Goal: Task Accomplishment & Management: Complete application form

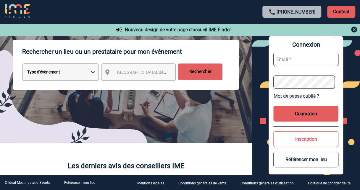
scroll to position [89, 0]
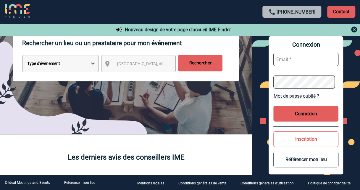
drag, startPoint x: 288, startPoint y: 61, endPoint x: 285, endPoint y: 60, distance: 3.2
click at [288, 61] on input "text" at bounding box center [305, 59] width 65 height 13
type input "christelle.tessier@sanofi.com"
click at [316, 114] on button "Connexion" at bounding box center [305, 114] width 65 height 16
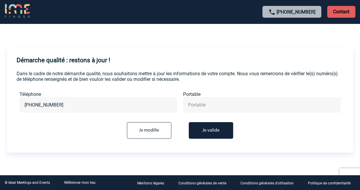
click at [217, 133] on button "Je valide" at bounding box center [211, 130] width 44 height 17
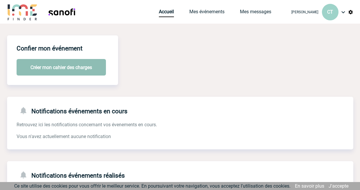
click at [53, 71] on button "Créer mon cahier des charges" at bounding box center [61, 67] width 89 height 17
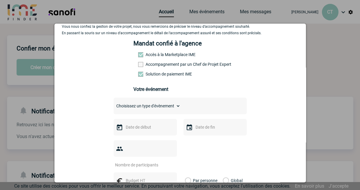
scroll to position [30, 0]
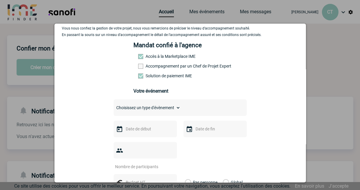
click at [173, 111] on select "Choisissez un type d'évènement Séminaire avec nuitée Séminaire sans nuitée Repa…" at bounding box center [147, 108] width 67 height 8
select select "3"
click at [114, 106] on select "Choisissez un type d'évènement Séminaire avec nuitée Séminaire sans nuitée Repa…" at bounding box center [147, 108] width 67 height 8
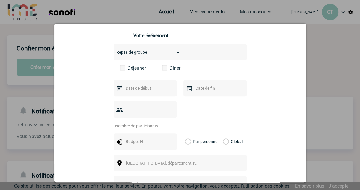
scroll to position [89, 0]
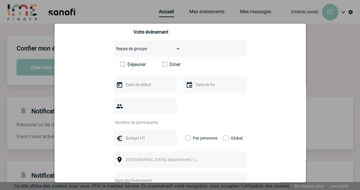
click at [165, 67] on label "Diner" at bounding box center [179, 65] width 34 height 6
click at [0, 0] on input "Diner" at bounding box center [0, 0] width 0 height 0
click at [134, 87] on input "text" at bounding box center [144, 85] width 41 height 8
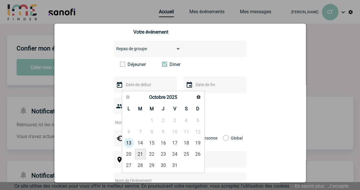
click at [140, 155] on link "21" at bounding box center [140, 154] width 11 height 11
type input "21-10-2025"
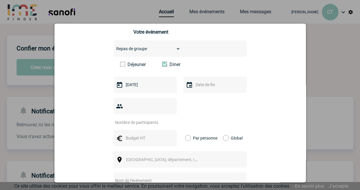
click at [186, 86] on img at bounding box center [189, 85] width 7 height 7
click at [196, 86] on input "text" at bounding box center [214, 85] width 41 height 8
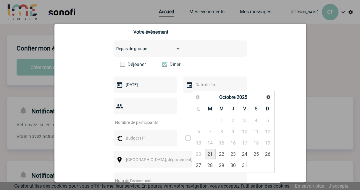
drag, startPoint x: 209, startPoint y: 154, endPoint x: 199, endPoint y: 147, distance: 12.0
click at [209, 153] on link "21" at bounding box center [210, 154] width 11 height 11
type input "21-10-2025"
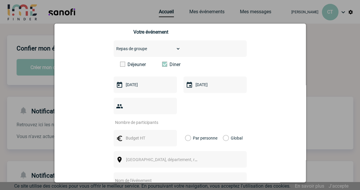
click at [159, 119] on input "number" at bounding box center [142, 123] width 56 height 8
type input "25"
click at [150, 135] on input "text" at bounding box center [144, 139] width 41 height 8
type input "75"
click at [187, 130] on label "Par personne" at bounding box center [188, 138] width 7 height 17
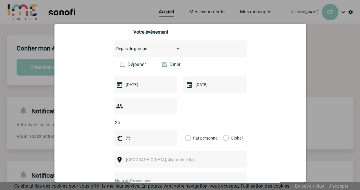
click at [0, 0] on input "Par personne" at bounding box center [0, 0] width 0 height 0
click at [160, 158] on span "Ville, département, région..." at bounding box center [167, 160] width 82 height 5
click at [153, 151] on div "Ville, département, région..." at bounding box center [180, 159] width 133 height 17
click at [151, 156] on span "Ville, département, région..." at bounding box center [164, 160] width 81 height 8
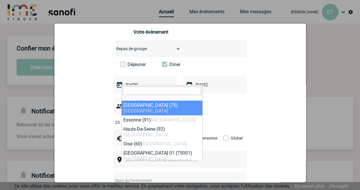
select select "3"
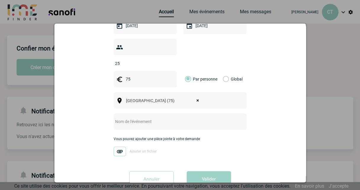
scroll to position [158, 0]
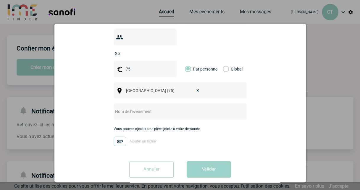
click at [145, 108] on input "text" at bounding box center [172, 112] width 117 height 8
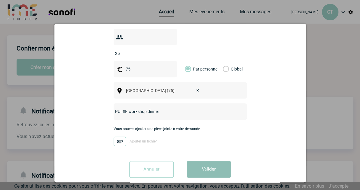
type input "PULSE workshop dinner"
click at [214, 163] on button "Valider" at bounding box center [209, 169] width 44 height 17
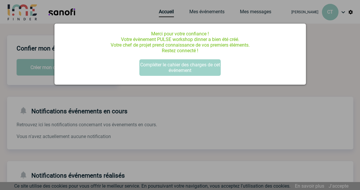
scroll to position [0, 0]
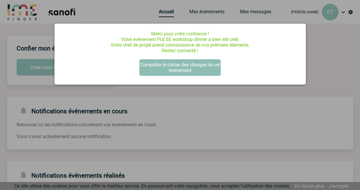
click at [184, 67] on button "Compléter le cahier des charges de cet événement" at bounding box center [179, 67] width 81 height 17
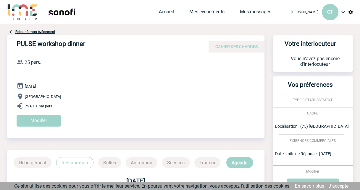
click at [302, 125] on span "Localisation : (75) Paris" at bounding box center [312, 126] width 74 height 5
click at [304, 141] on span "EXIGENCES COMMERCIALES" at bounding box center [312, 141] width 46 height 4
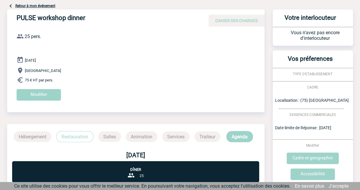
scroll to position [59, 0]
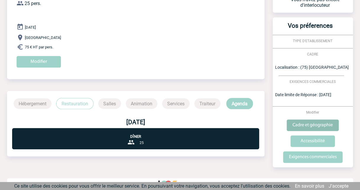
click at [316, 125] on input "Cadre et géographie" at bounding box center [312, 126] width 52 height 12
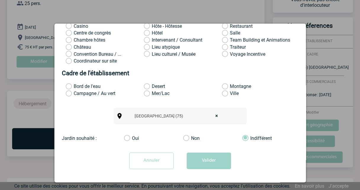
scroll to position [92, 0]
click at [190, 115] on span "× Paris (75)" at bounding box center [178, 116] width 92 height 8
click at [163, 122] on input "search" at bounding box center [175, 126] width 89 height 9
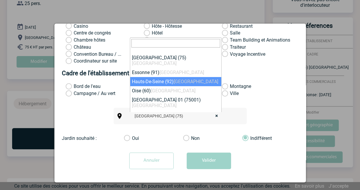
click at [147, 119] on span "× Paris (75)" at bounding box center [178, 116] width 92 height 8
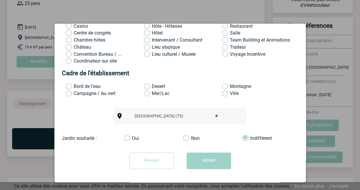
click at [146, 114] on span "× Paris (75)" at bounding box center [178, 116] width 92 height 8
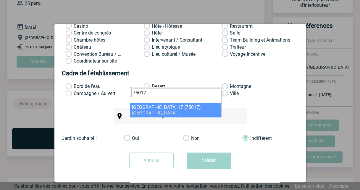
type input "75017"
select select "21"
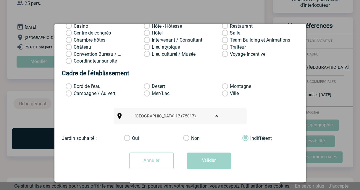
drag, startPoint x: 177, startPoint y: 111, endPoint x: 184, endPoint y: 112, distance: 6.5
click at [179, 111] on div "Paris (75) [object Text],[object HTMLSpanElement] × Paris 17 (75017)" at bounding box center [180, 116] width 133 height 17
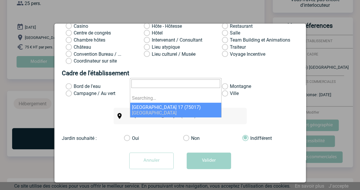
click at [184, 115] on span "× Paris 17 (75017)" at bounding box center [178, 116] width 92 height 8
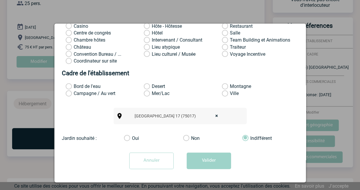
click at [90, 114] on div "Paris (75) [object Text],[object HTMLSpanElement] × Paris 17 (75017)" at bounding box center [180, 116] width 237 height 17
click at [216, 162] on button "Valider" at bounding box center [209, 161] width 44 height 17
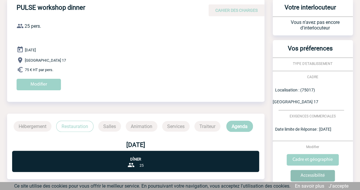
scroll to position [30, 0]
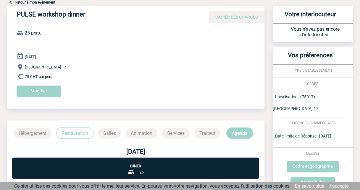
click at [301, 68] on div "TYPE D'ETABLISSEMENT" at bounding box center [313, 70] width 80 height 6
click at [299, 70] on span "TYPE D'ETABLISSEMENT" at bounding box center [313, 71] width 40 height 4
click at [44, 90] on input "Modifier" at bounding box center [39, 92] width 44 height 12
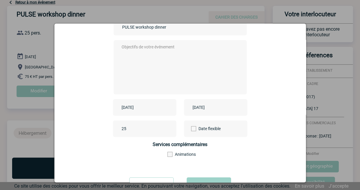
scroll to position [0, 0]
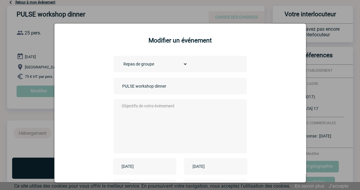
click at [127, 101] on div at bounding box center [180, 126] width 133 height 54
click at [127, 109] on textarea at bounding box center [178, 125] width 117 height 47
click at [173, 106] on textarea "Dîner d'équipe à Paris proche de l'avenue de la Grande Armée" at bounding box center [178, 125] width 117 height 47
click at [162, 115] on textarea "Dîner d'équipe à Paris si possible à proximité de l'avenue de la Grande Armée" at bounding box center [178, 125] width 117 height 47
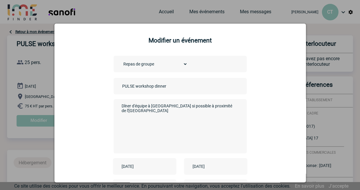
click at [152, 114] on textarea "Dîner d'équipe à Paris si possible à proximité de l'avenue de la Grande Armée" at bounding box center [178, 125] width 117 height 47
type textarea "Dîner d'équipe à Paris si possible à proximité de l'avenue de la Grande Armée"
click at [144, 64] on select "Choisissez un type d'évènement Séminaire avec nuitée Séminaire sans nuitée Repa…" at bounding box center [154, 64] width 67 height 8
click at [161, 114] on textarea "Dîner d'équipe à Paris si possible à proximité de l'avenue de la Grande Armée" at bounding box center [178, 125] width 117 height 47
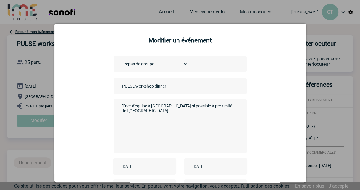
scroll to position [85, 0]
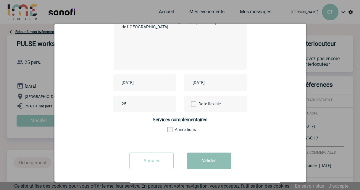
click at [204, 161] on button "Valider" at bounding box center [209, 161] width 44 height 17
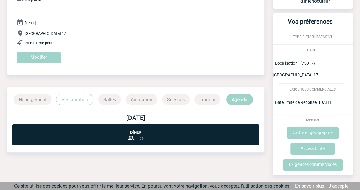
scroll to position [65, 0]
